Goal: Navigation & Orientation: Find specific page/section

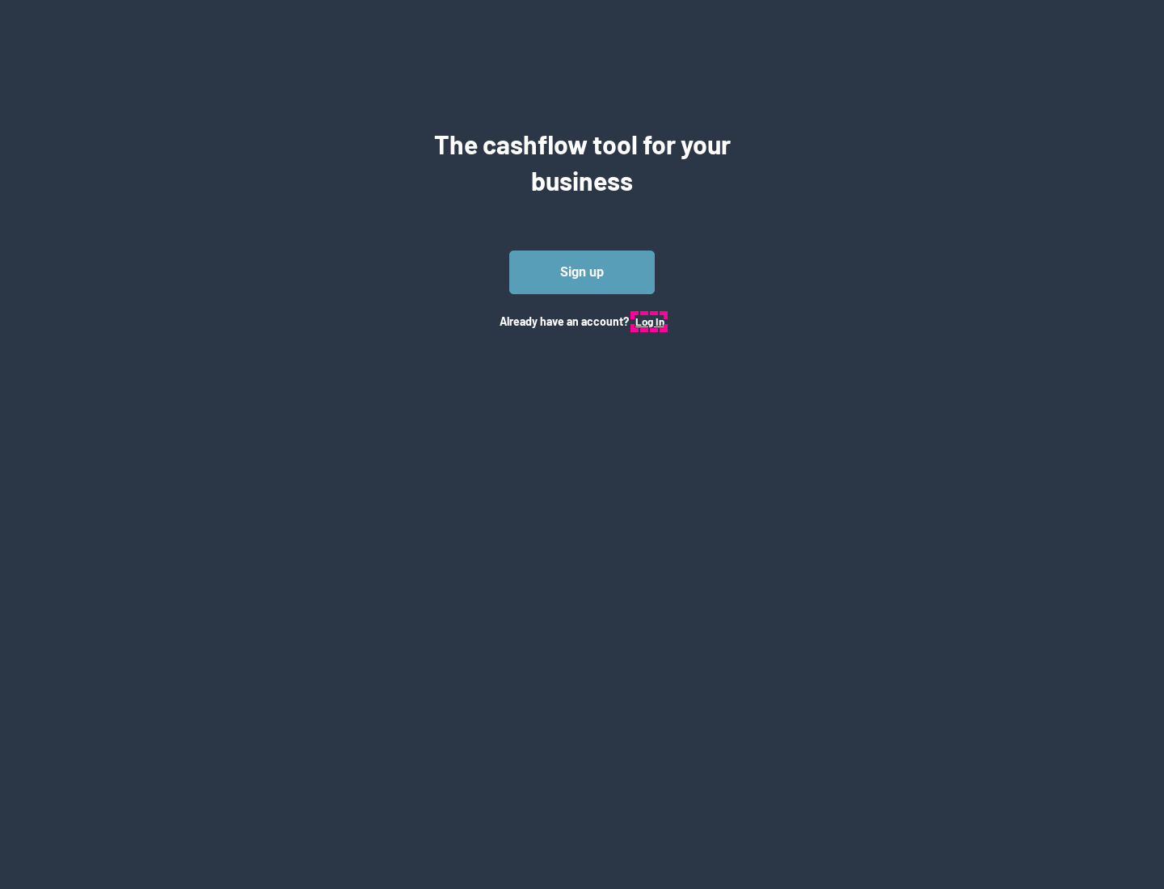
click at [649, 321] on button "Log In" at bounding box center [649, 321] width 29 height 13
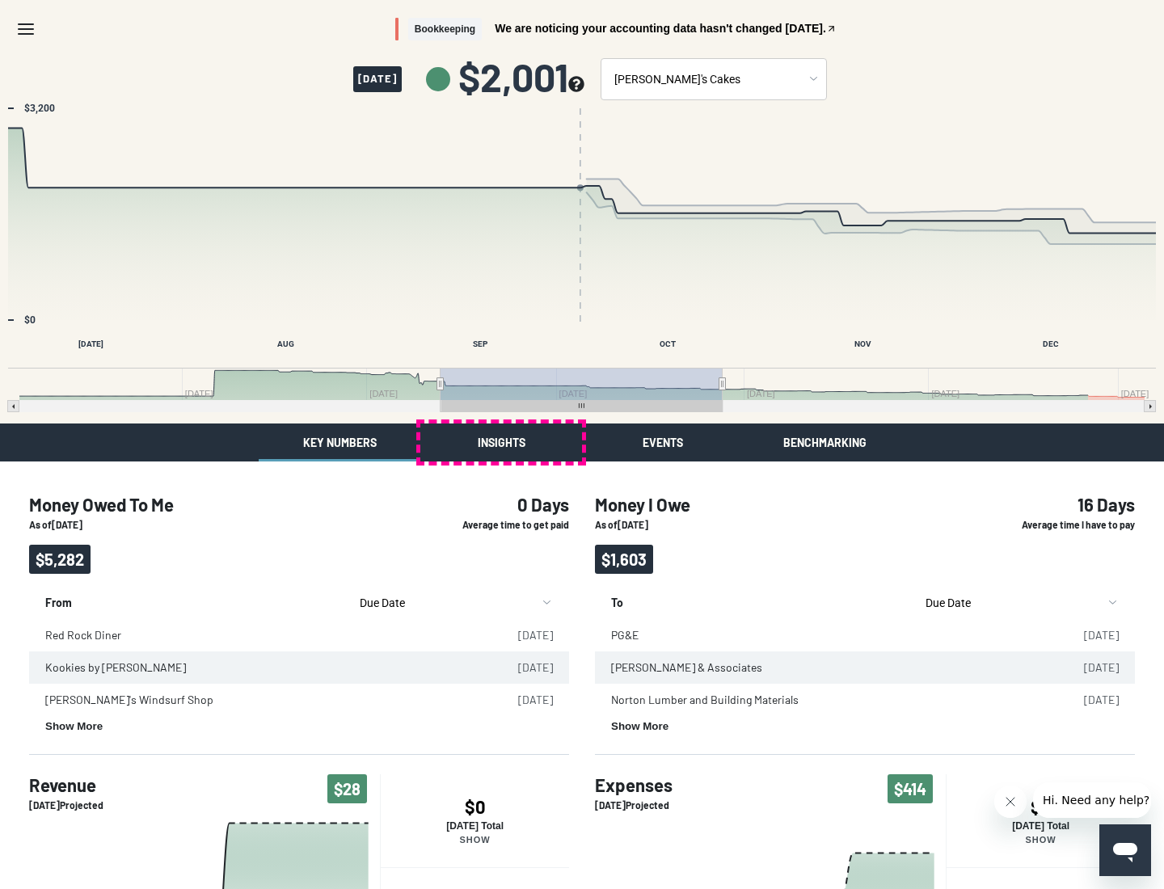
click at [501, 442] on button "Insights" at bounding box center [501, 442] width 162 height 38
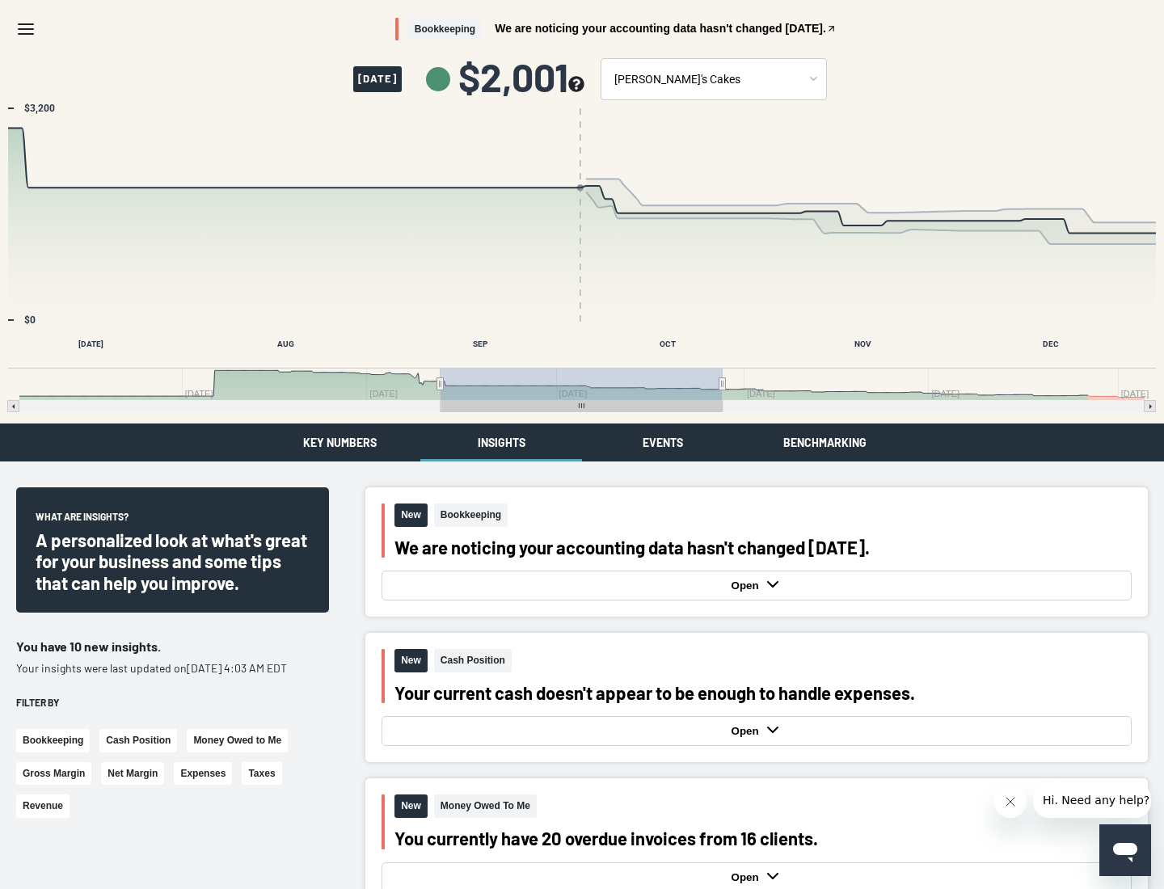
click at [663, 442] on button "Events" at bounding box center [663, 442] width 162 height 38
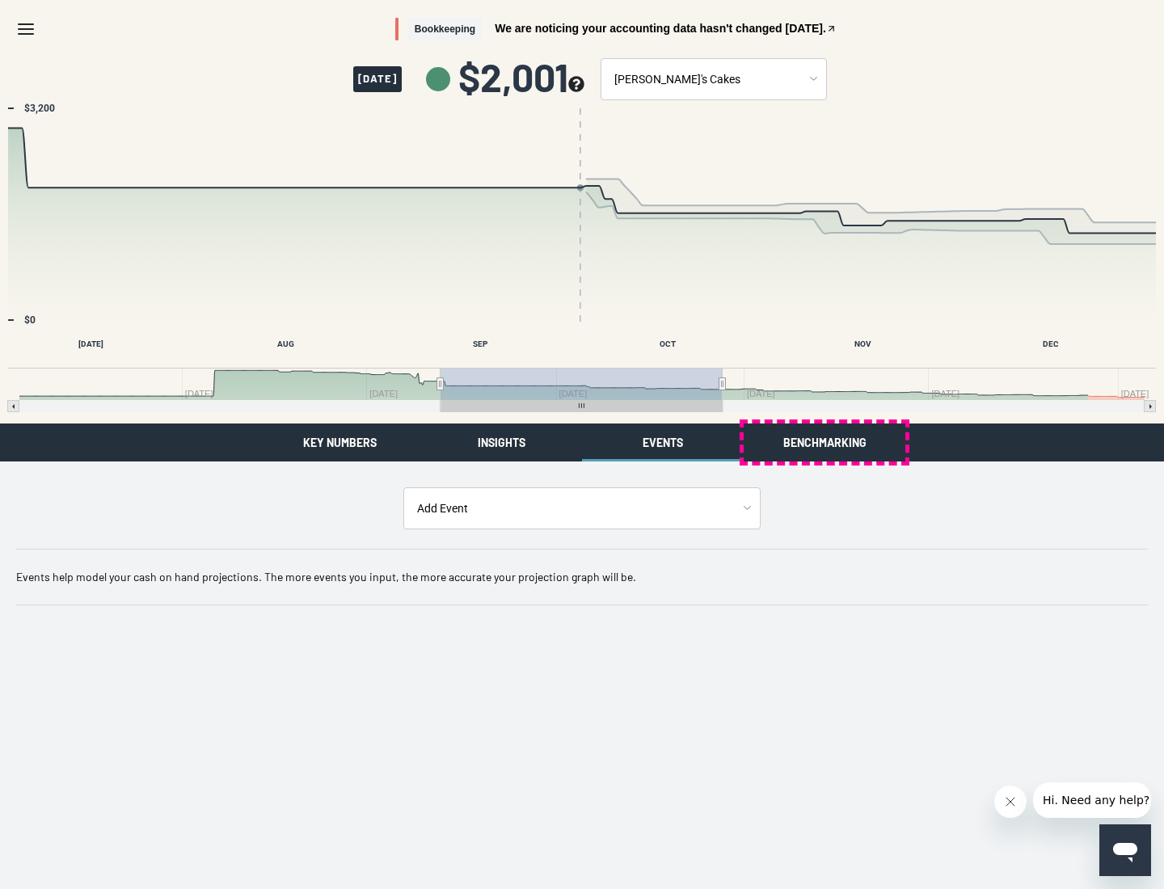
click at [824, 442] on button "Benchmarking" at bounding box center [824, 442] width 162 height 38
